Goal: Check status

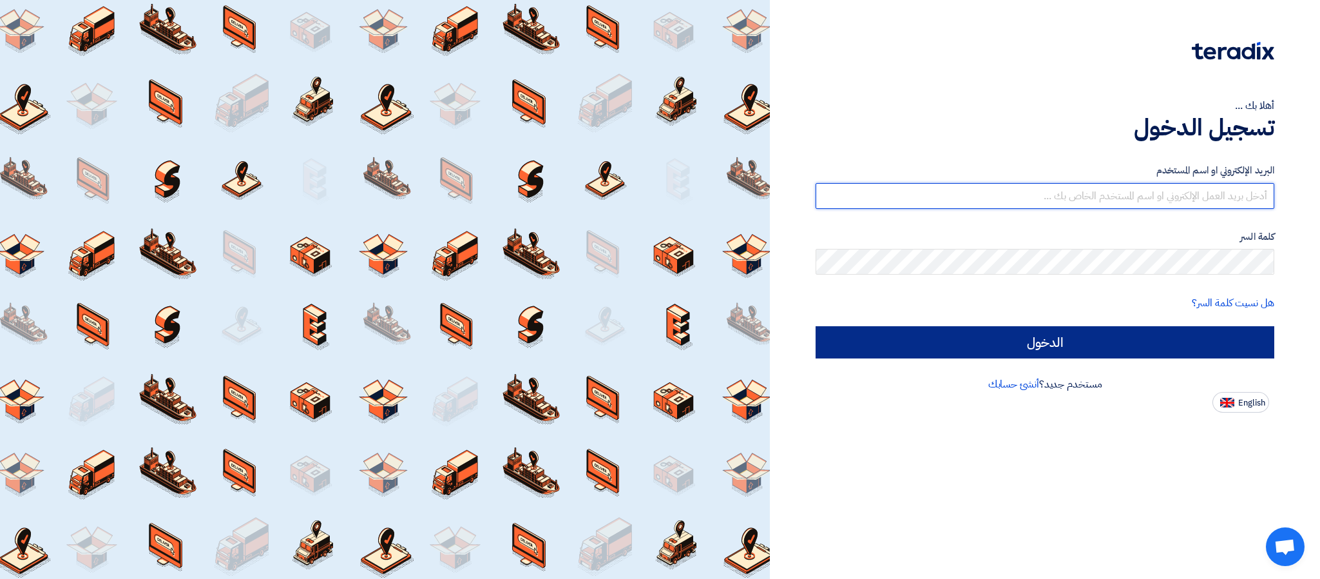
type input "[PERSON_NAME][EMAIL_ADDRESS][DOMAIN_NAME]"
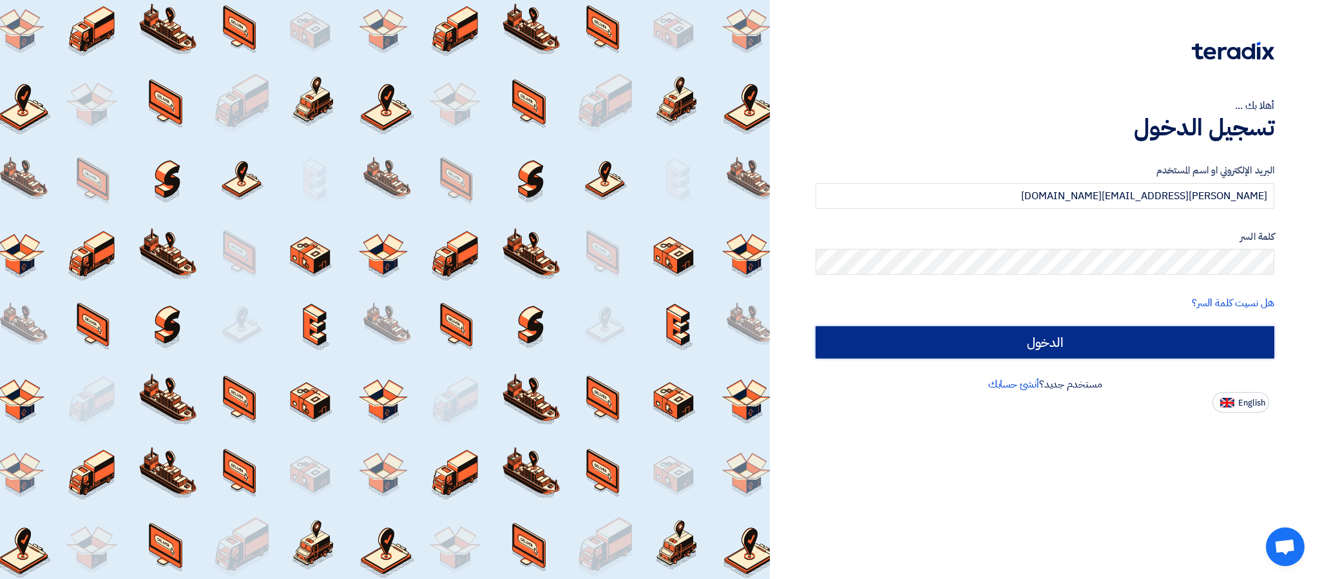
click at [1058, 353] on input "الدخول" at bounding box center [1045, 342] width 459 height 32
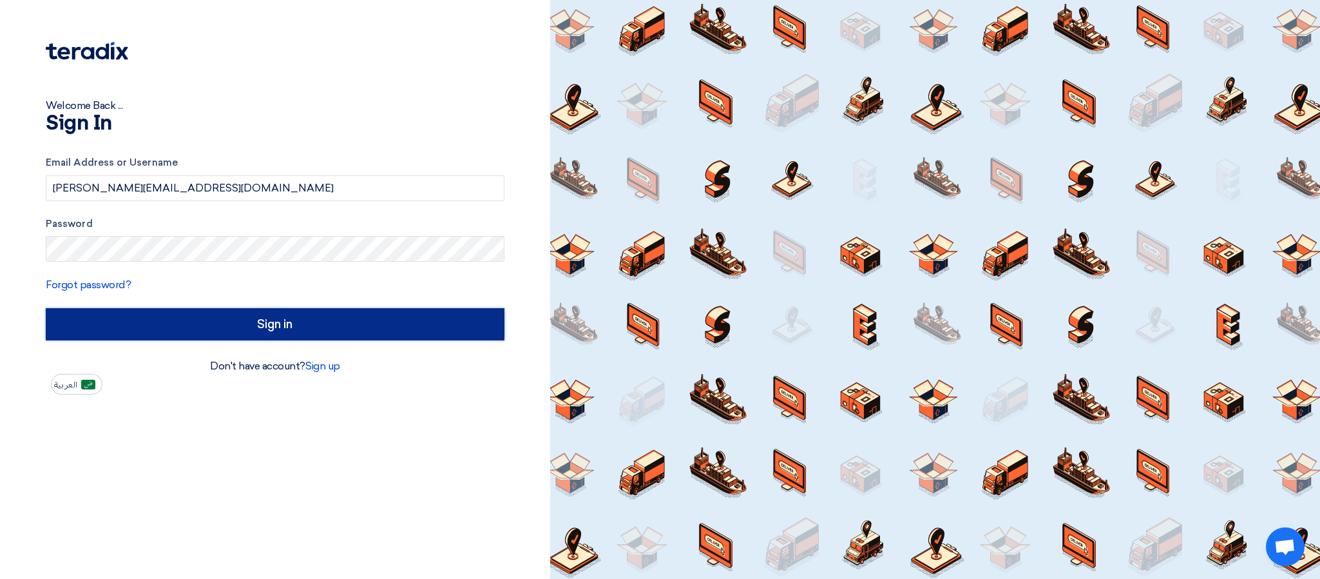
type input "Sign in"
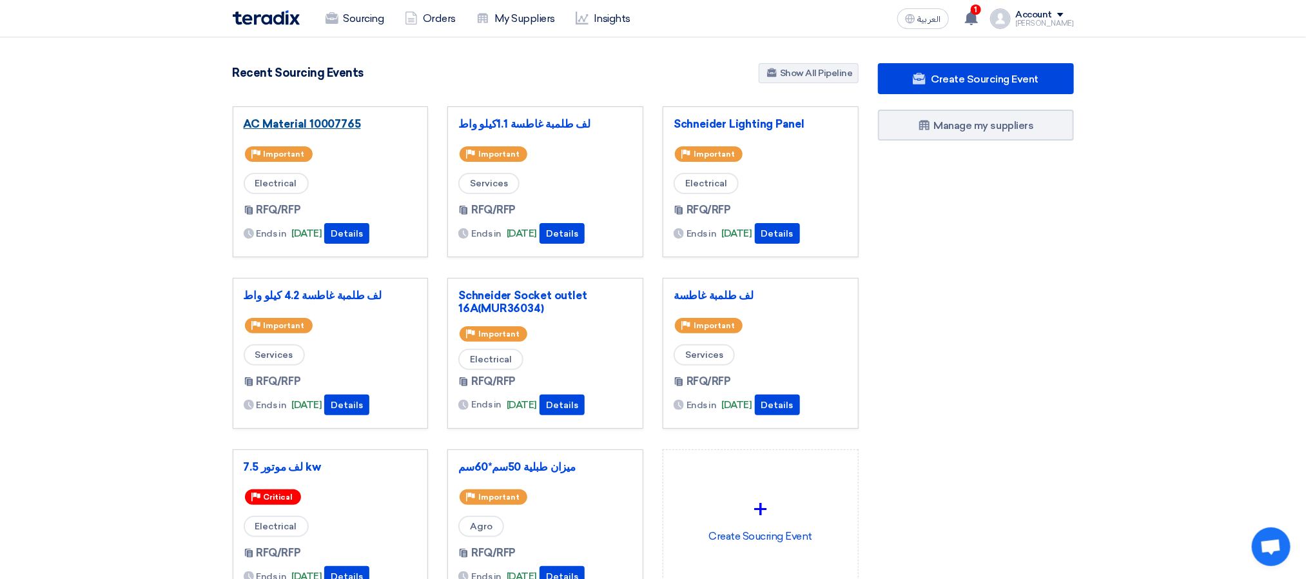
click at [344, 130] on link "AC Material 10007765" at bounding box center [331, 123] width 174 height 13
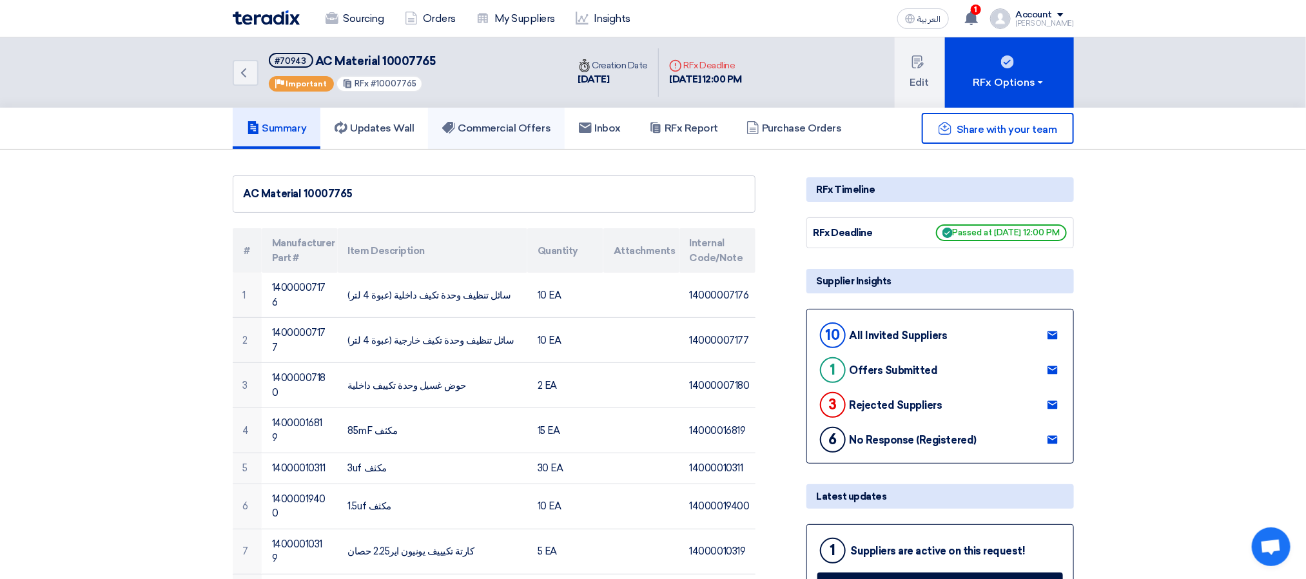
click at [517, 108] on link "Commercial Offers" at bounding box center [496, 128] width 137 height 41
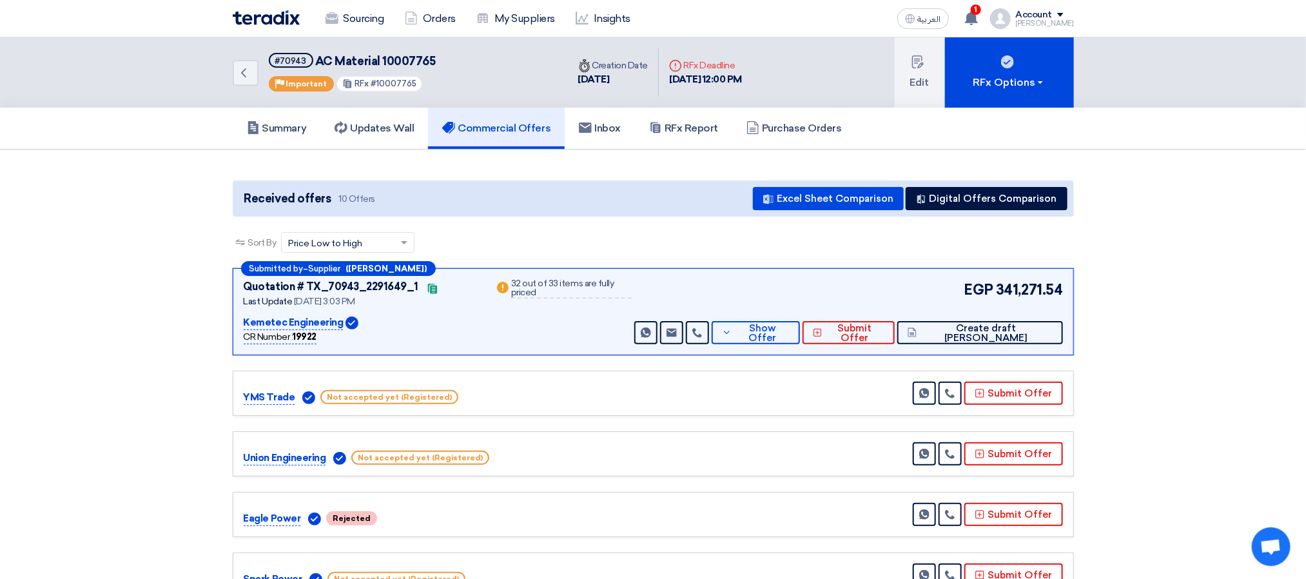
click at [679, 226] on app-buyer-offers "Received offers 10 Offers Excel Sheet Comparison Digital Offers Comparison Sort…" at bounding box center [653, 549] width 841 height 739
click at [633, 224] on app-buyer-offers "Received offers 10 Offers Excel Sheet Comparison Digital Offers Comparison Sort…" at bounding box center [653, 549] width 841 height 739
